Goal: Task Accomplishment & Management: Manage account settings

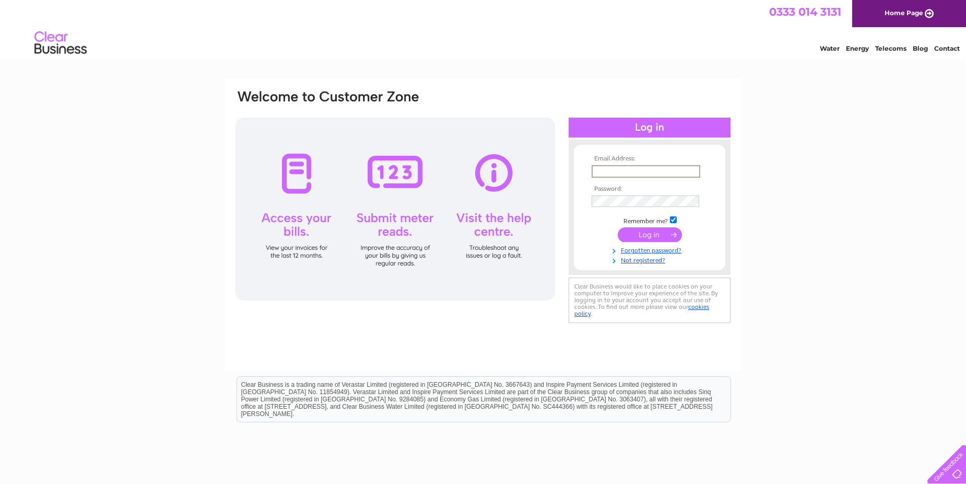
click at [619, 172] on input "text" at bounding box center [646, 171] width 109 height 13
type input "[EMAIL_ADDRESS][DOMAIN_NAME]"
click at [589, 195] on td at bounding box center [649, 201] width 121 height 17
click at [649, 236] on input "submit" at bounding box center [650, 234] width 64 height 15
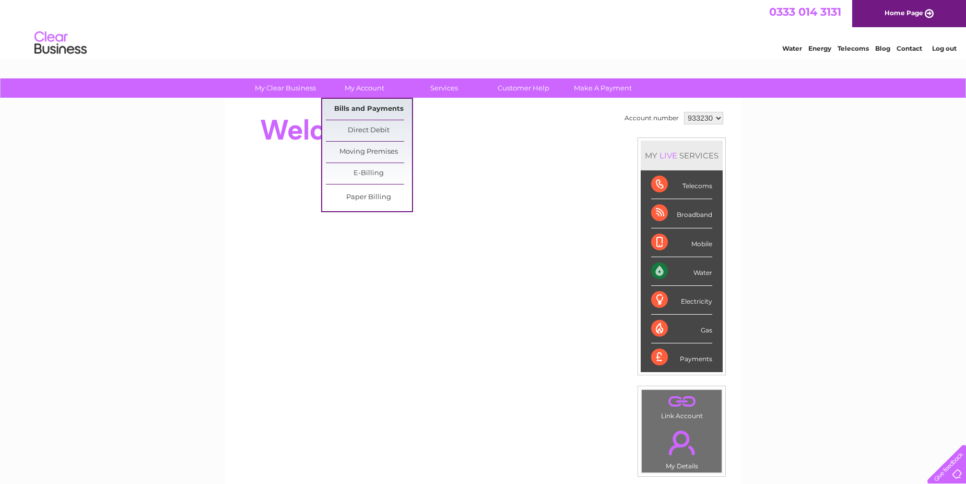
click at [361, 102] on link "Bills and Payments" at bounding box center [369, 109] width 86 height 21
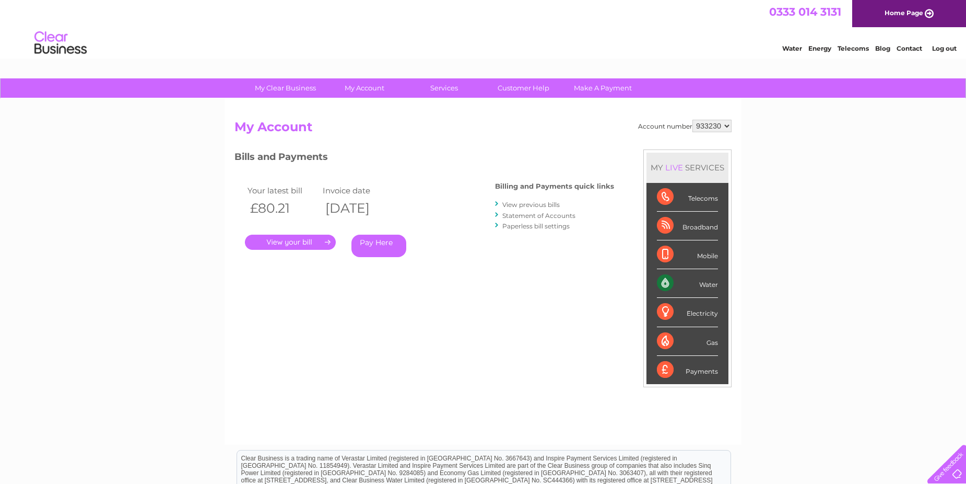
click at [298, 244] on link "." at bounding box center [290, 242] width 91 height 15
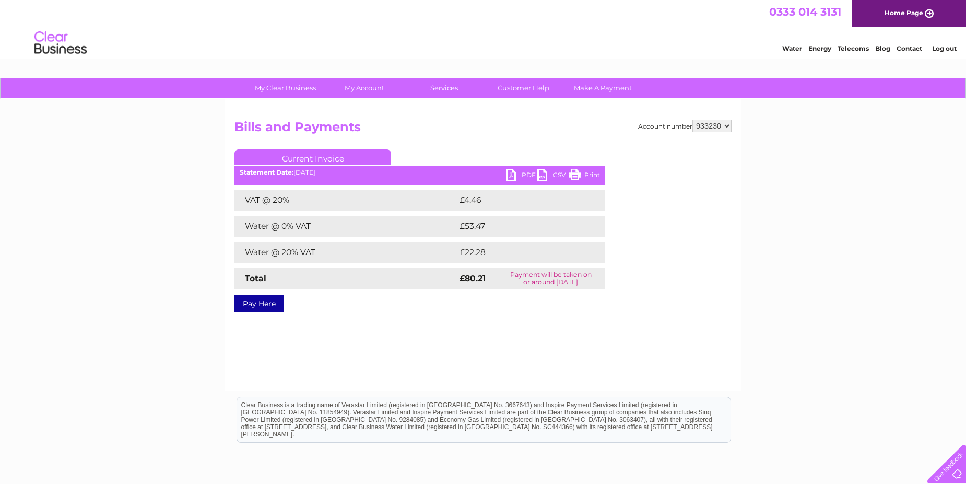
click at [521, 171] on link "PDF" at bounding box center [521, 176] width 31 height 15
